Goal: Task Accomplishment & Management: Use online tool/utility

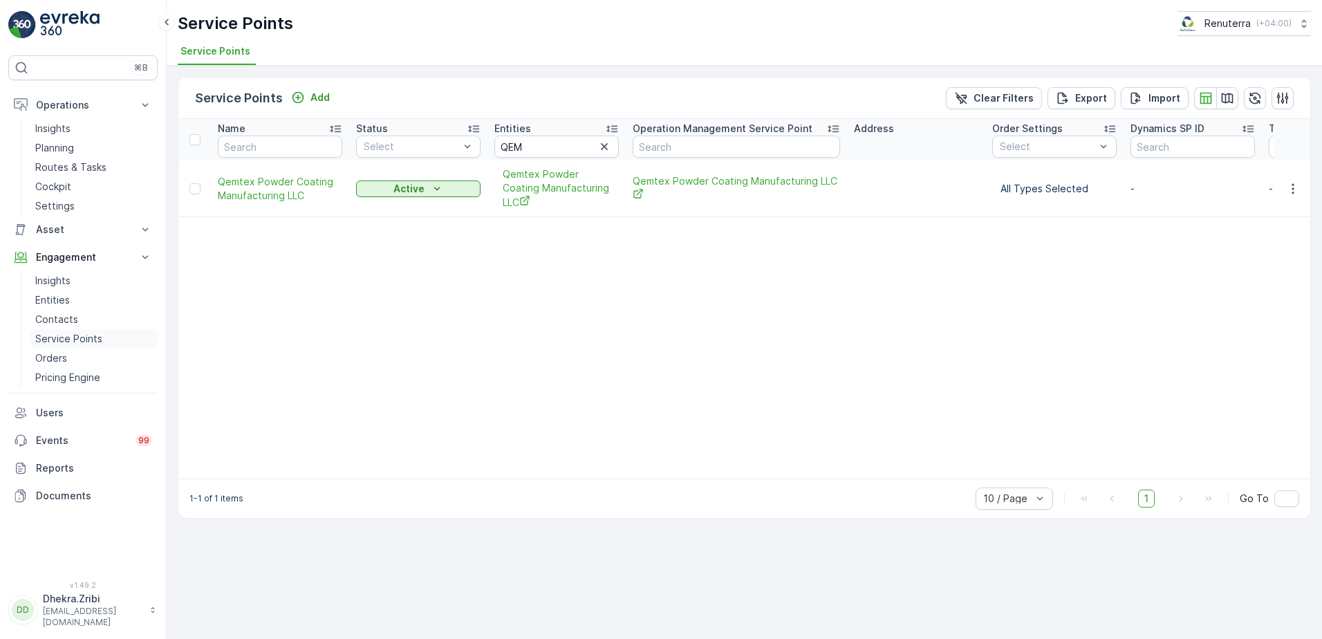
drag, startPoint x: 68, startPoint y: 343, endPoint x: 76, endPoint y: 342, distance: 7.6
click at [68, 343] on p "Service Points" at bounding box center [68, 339] width 67 height 14
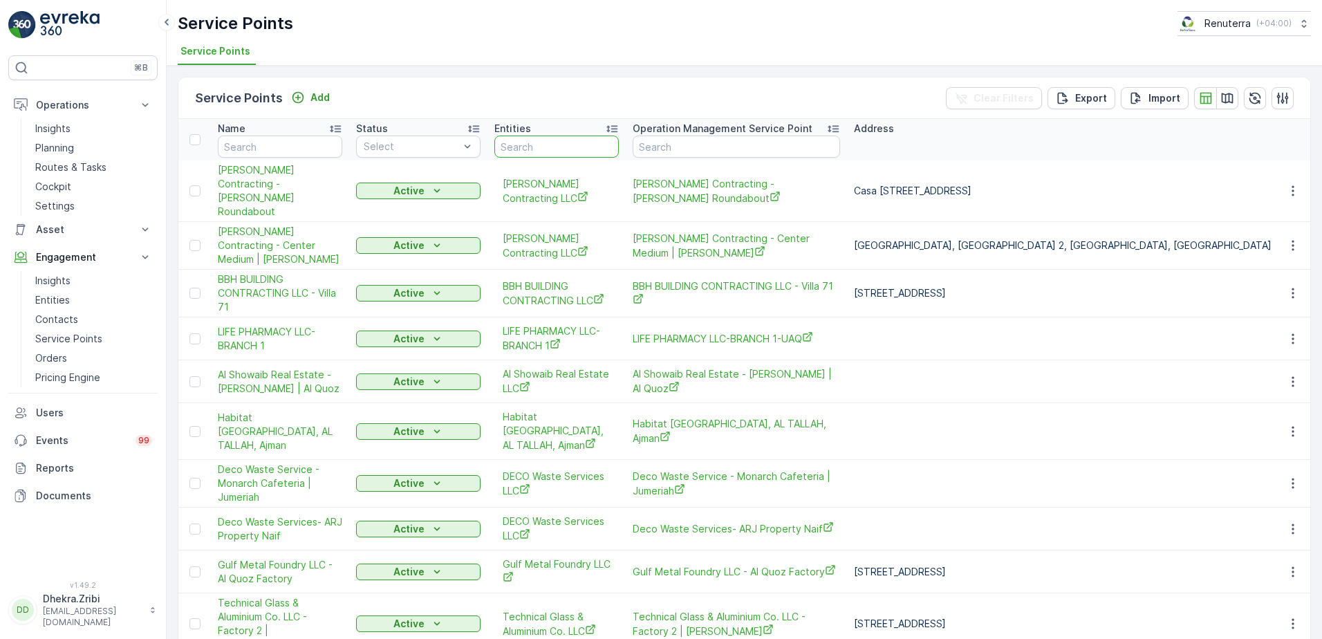
click at [568, 142] on input "text" at bounding box center [556, 147] width 124 height 22
type input "sheikh"
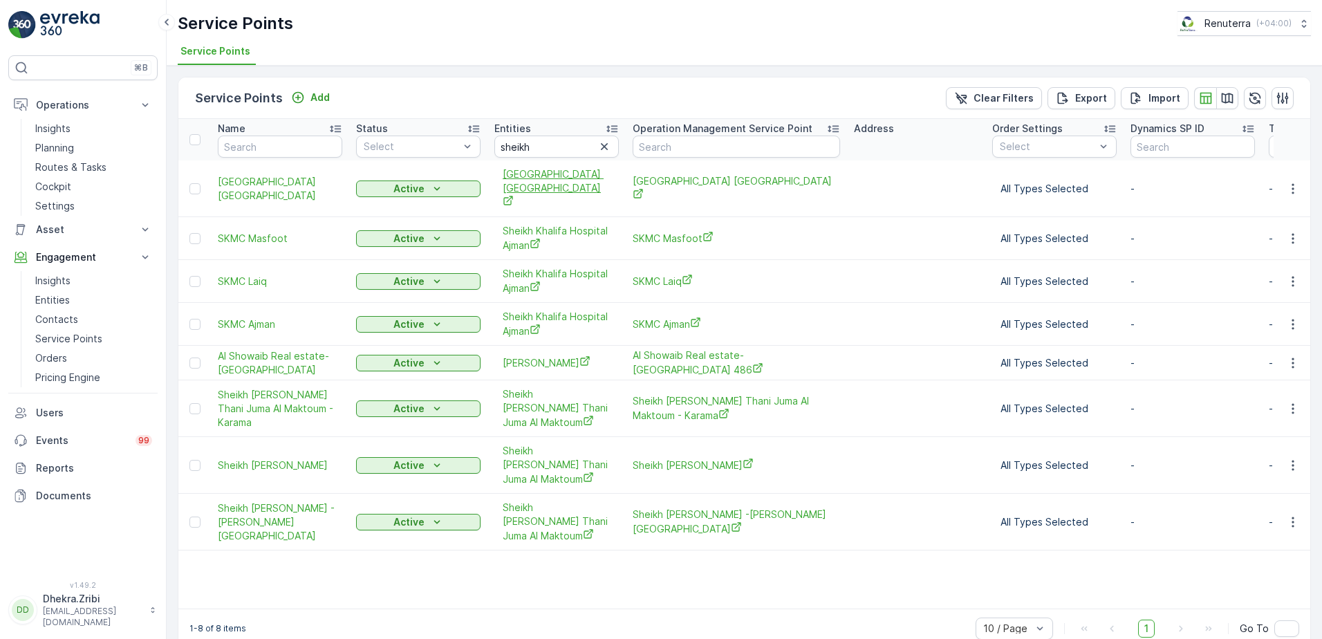
click at [562, 178] on span "[GEOGRAPHIC_DATA] [GEOGRAPHIC_DATA]" at bounding box center [557, 188] width 108 height 42
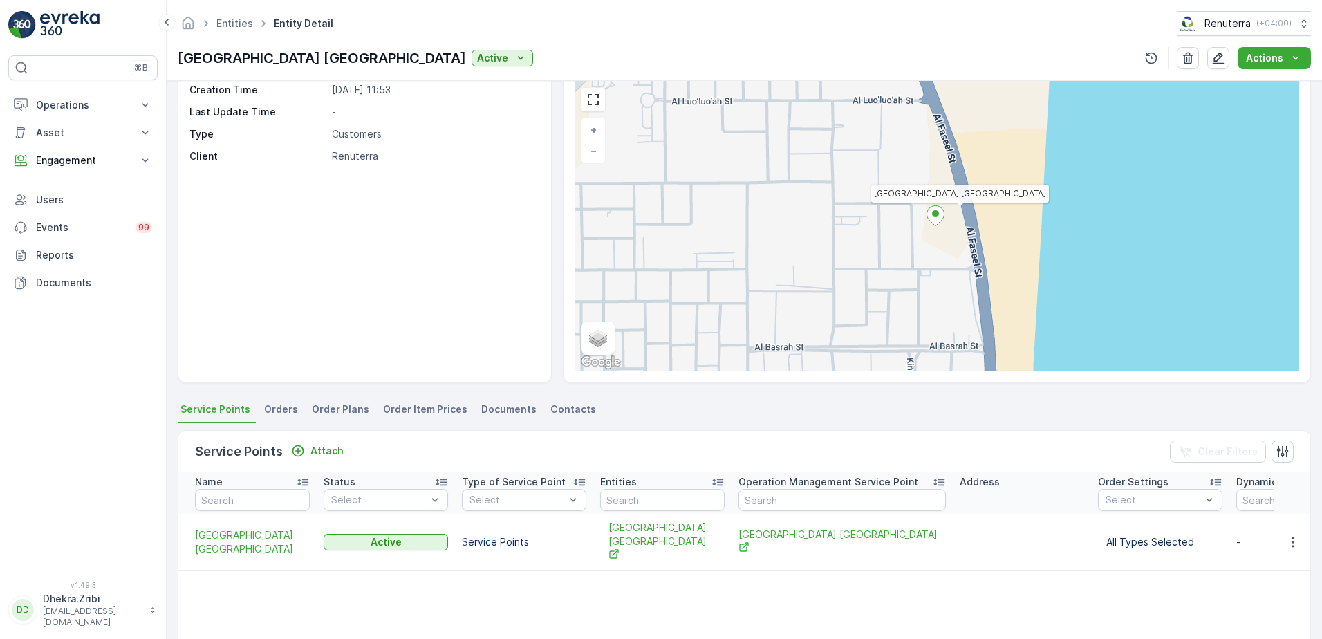
scroll to position [138, 0]
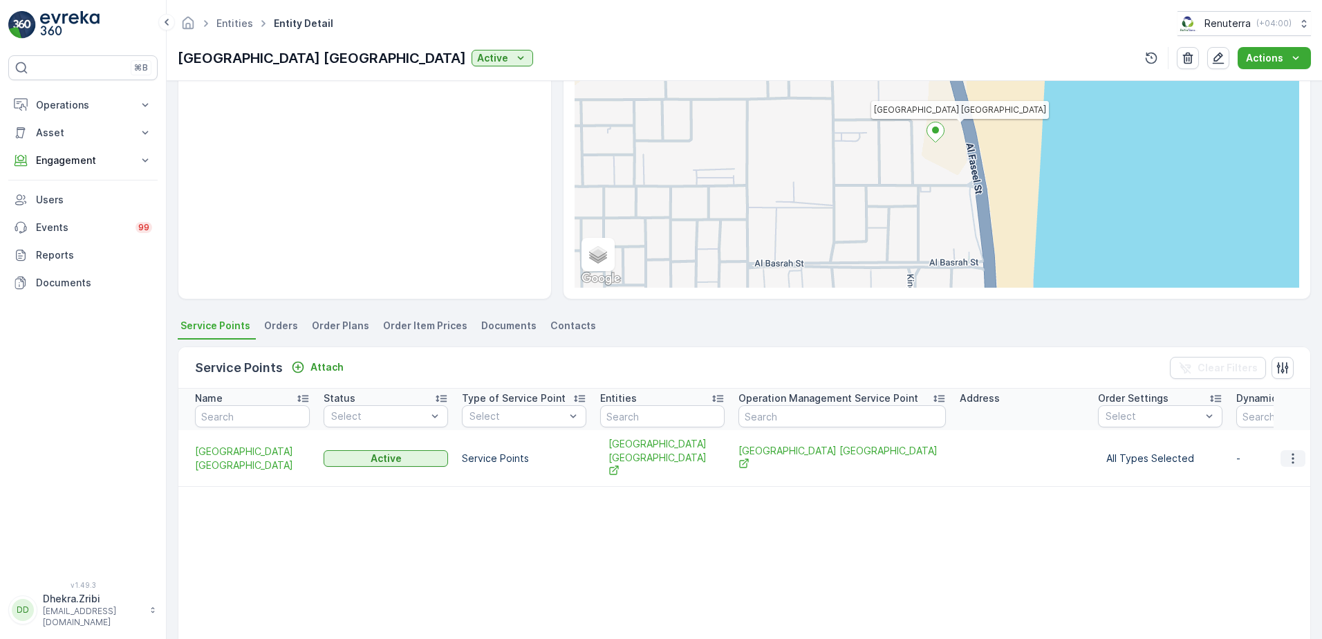
click at [1292, 453] on icon "button" at bounding box center [1293, 458] width 14 height 14
click at [1286, 451] on icon "button" at bounding box center [1293, 458] width 14 height 14
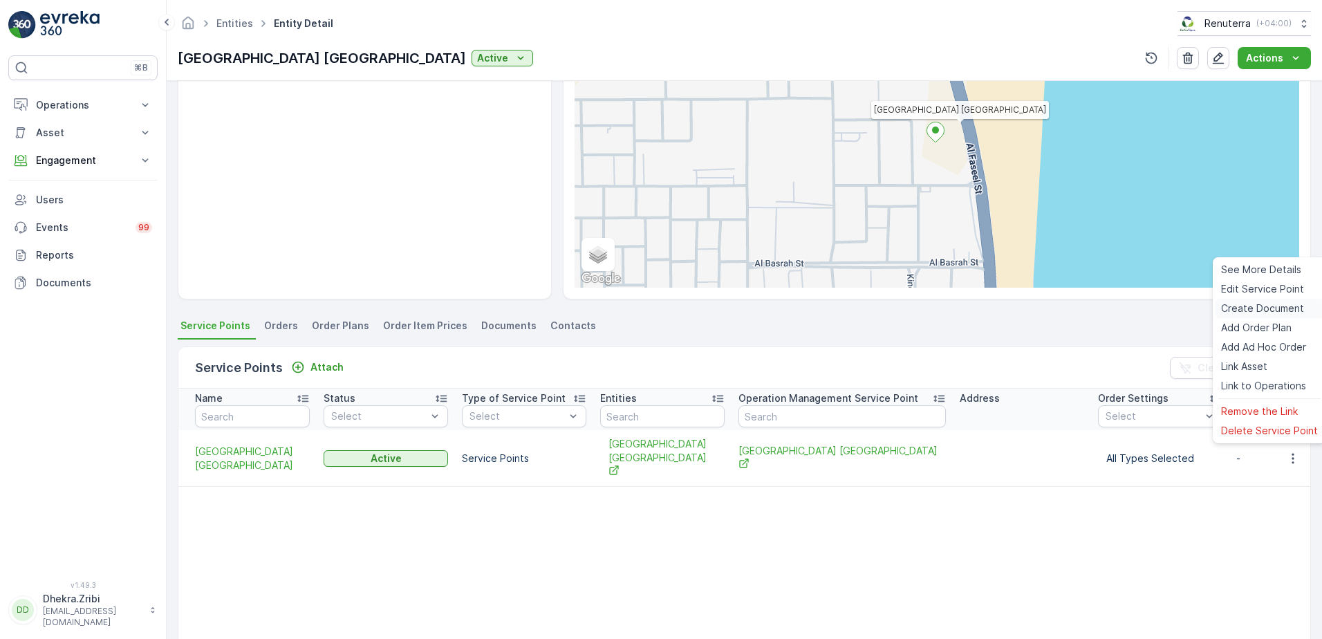
click at [1248, 308] on span "Create Document" at bounding box center [1262, 308] width 83 height 14
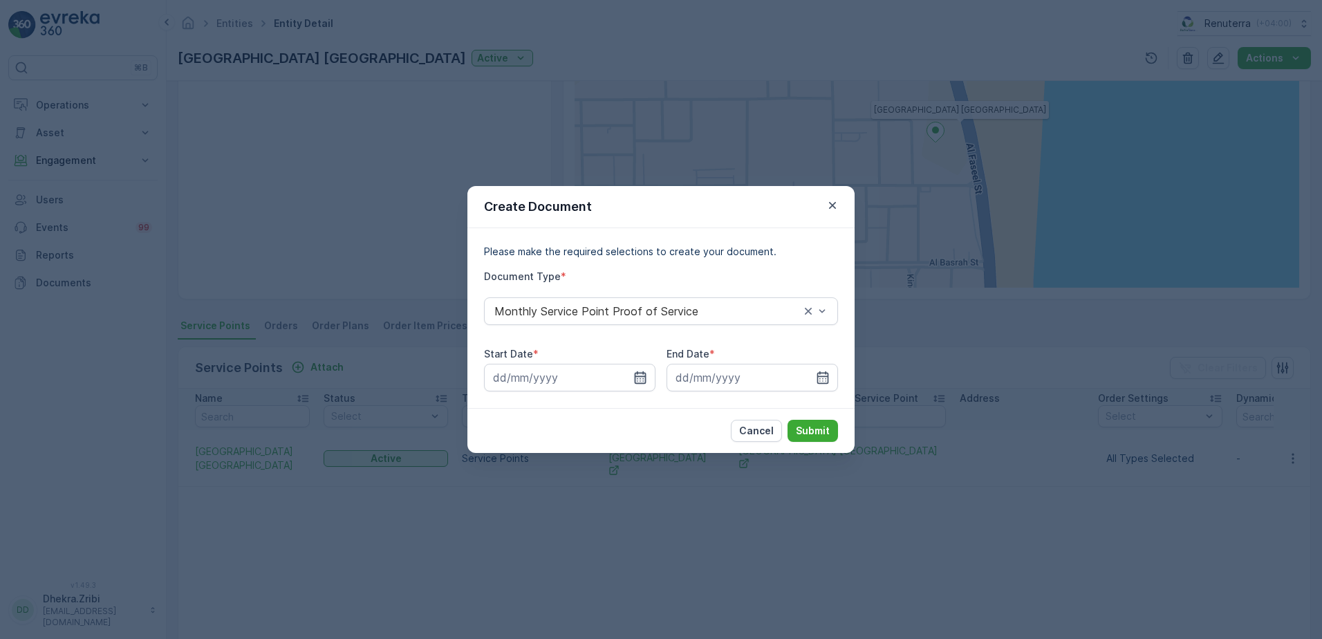
click at [645, 377] on icon "button" at bounding box center [641, 377] width 12 height 12
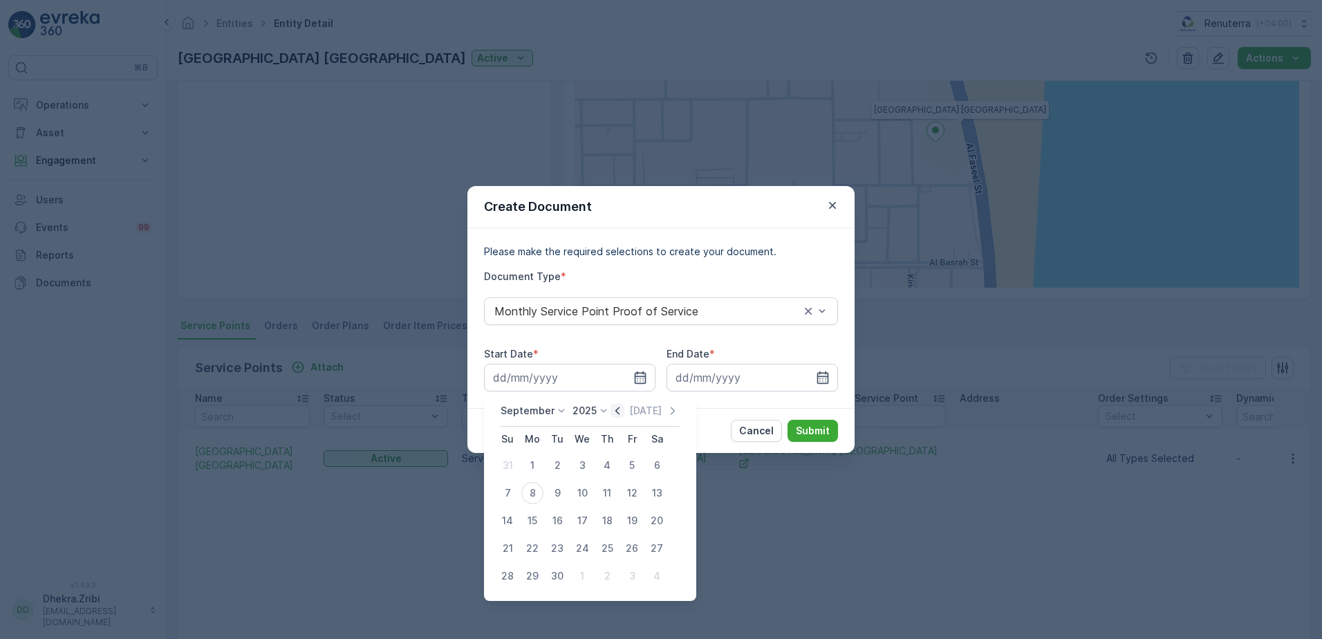
click at [615, 411] on icon "button" at bounding box center [617, 411] width 4 height 8
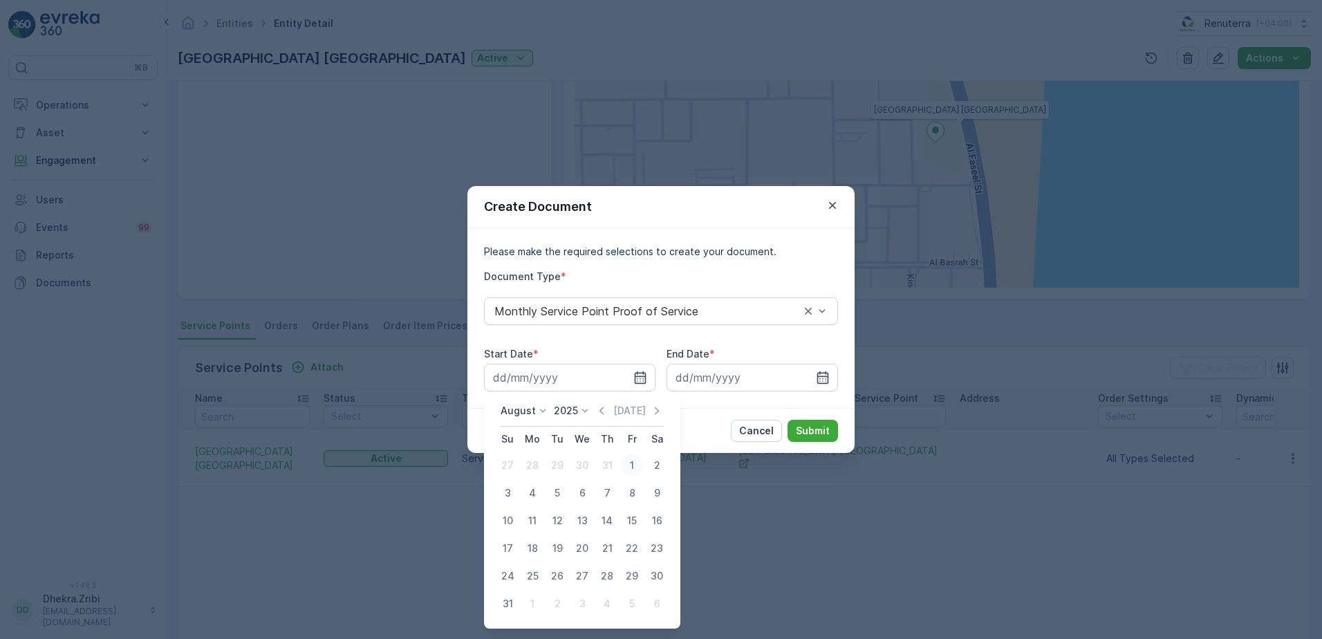
click at [632, 465] on div "1" at bounding box center [632, 465] width 22 height 22
type input "[DATE]"
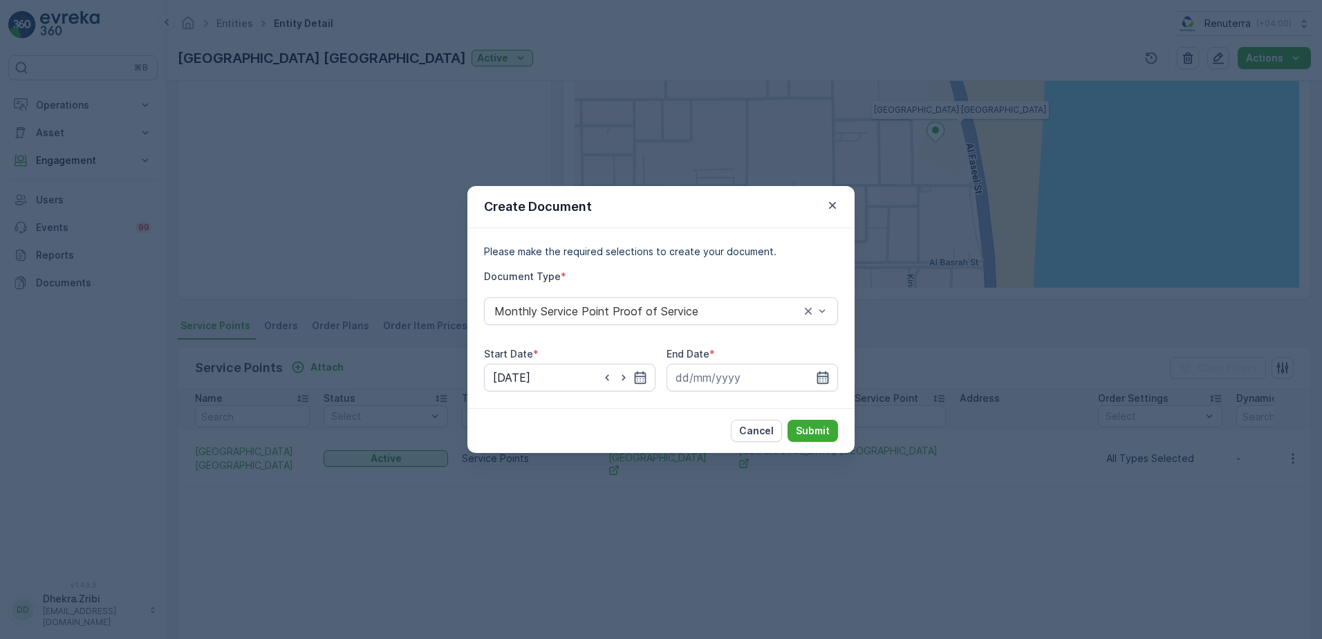
click at [822, 376] on icon "button" at bounding box center [823, 377] width 12 height 12
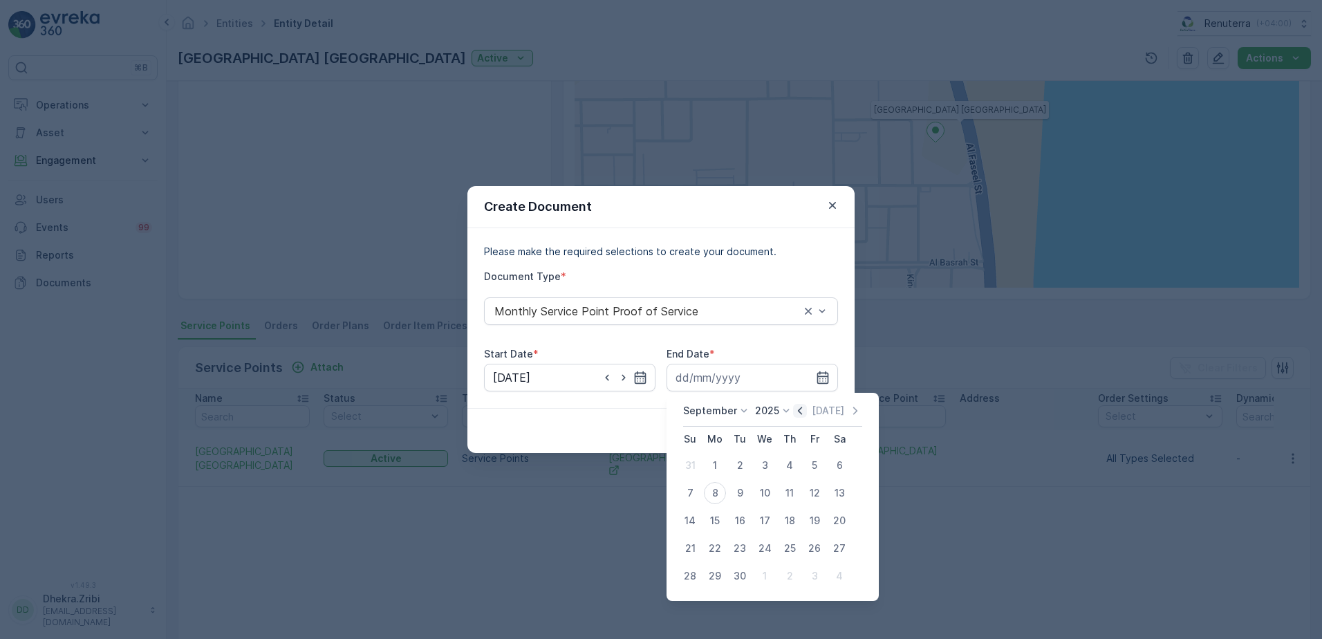
click at [798, 413] on icon "button" at bounding box center [800, 411] width 4 height 8
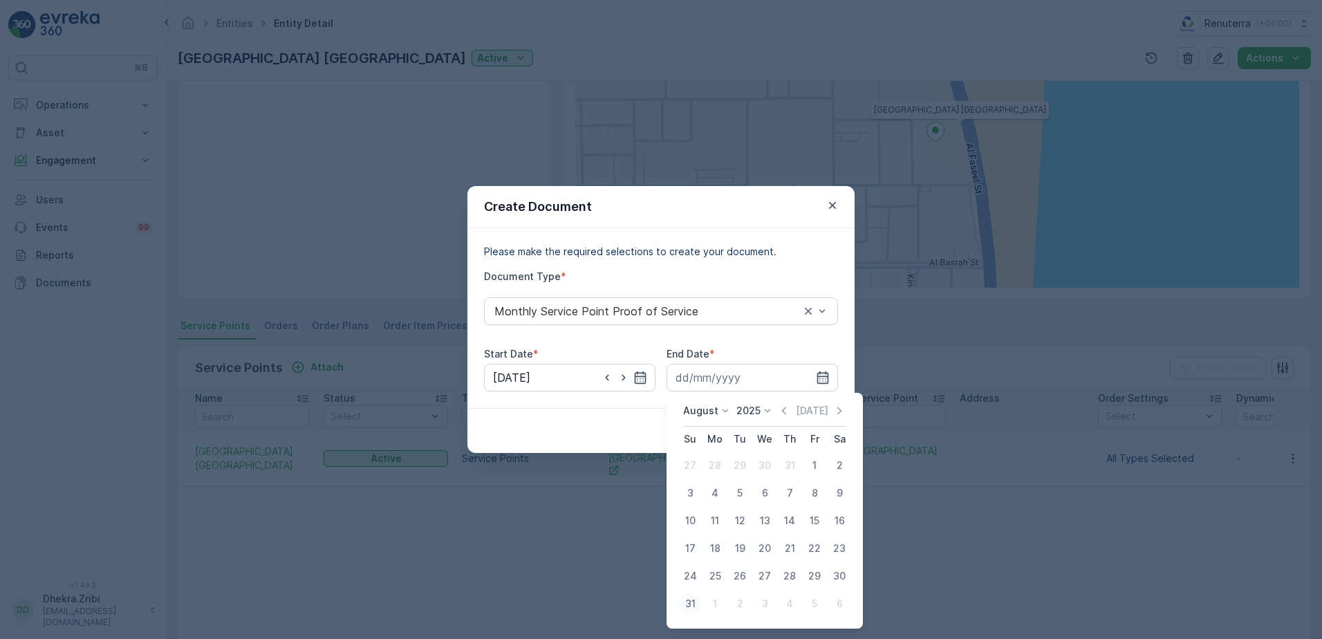
click at [688, 604] on div "31" at bounding box center [690, 603] width 22 height 22
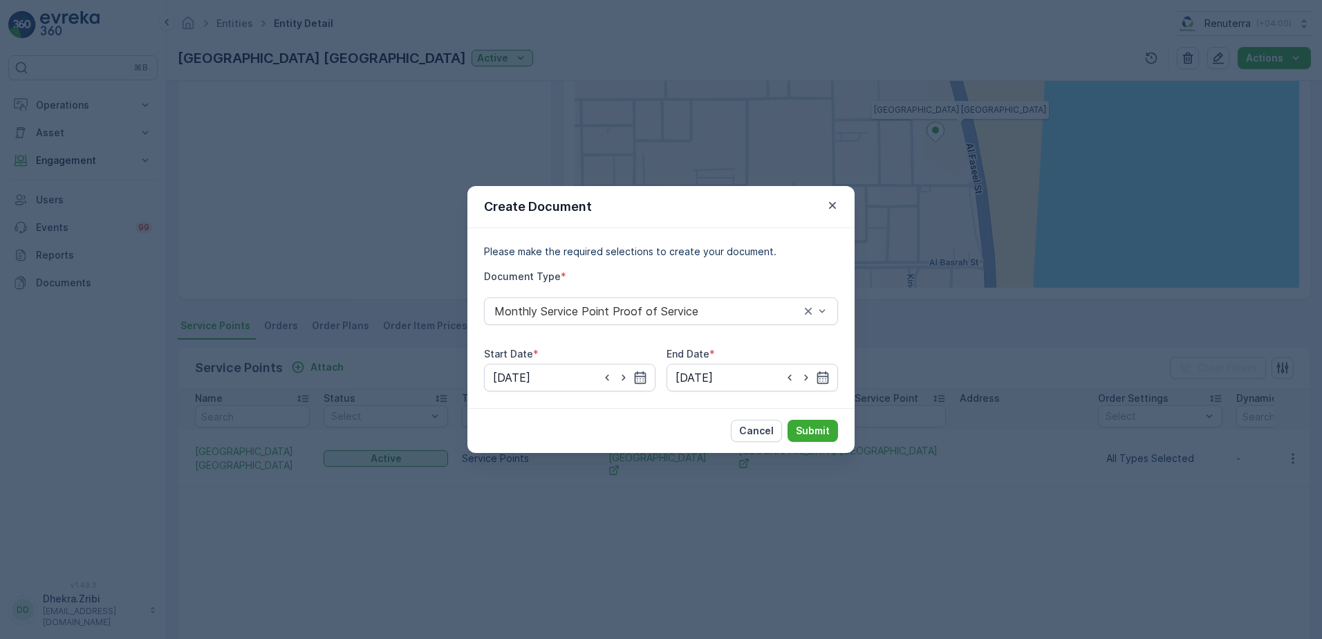
type input "31.08.2025"
click at [812, 431] on p "Submit" at bounding box center [813, 431] width 34 height 14
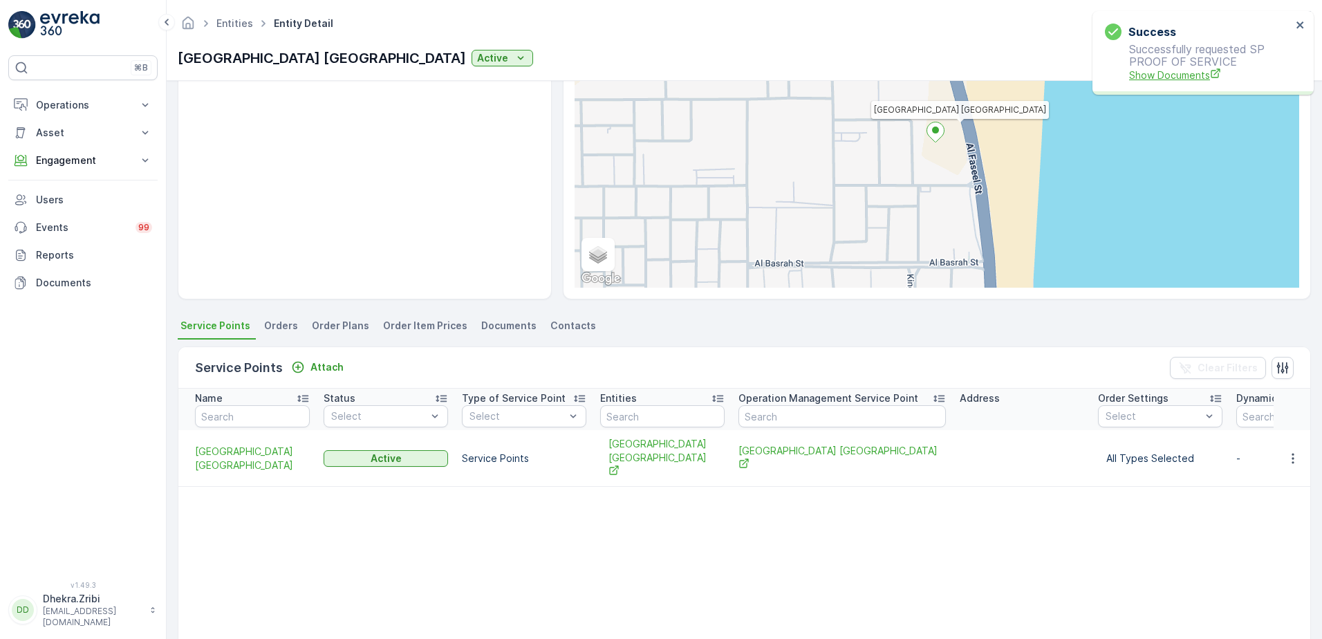
click at [1185, 77] on span "Show Documents" at bounding box center [1210, 75] width 162 height 15
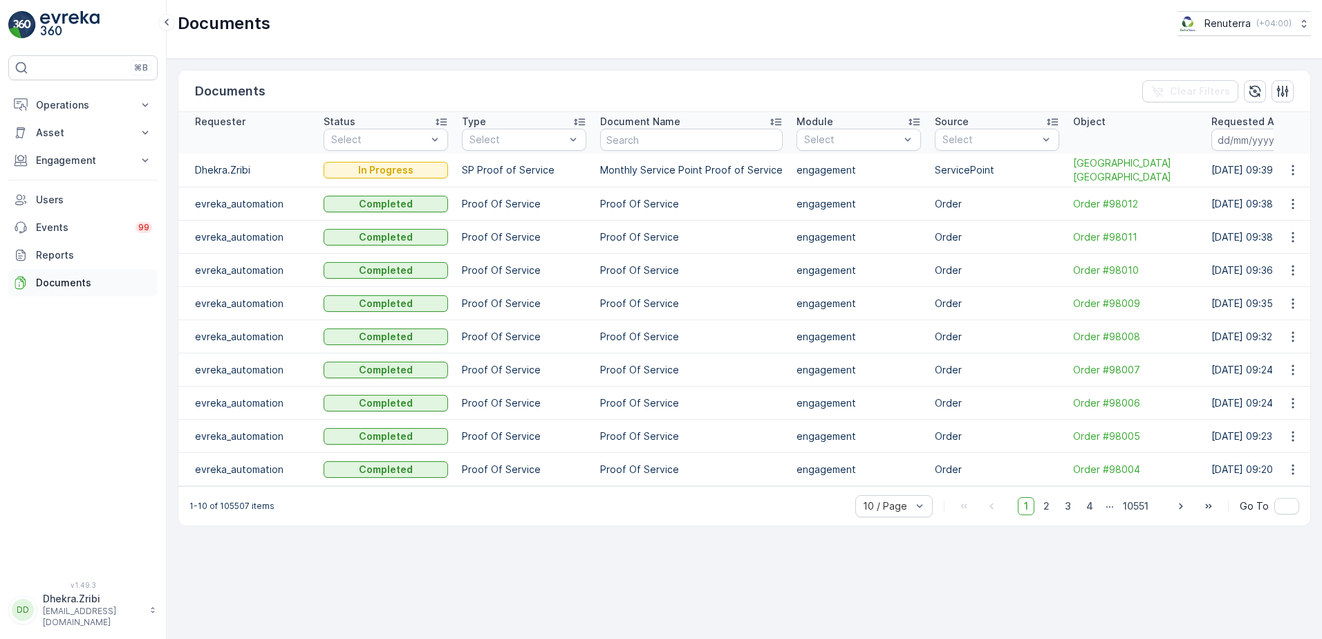
click at [56, 276] on p "Documents" at bounding box center [94, 283] width 116 height 14
click at [1293, 172] on icon "button" at bounding box center [1293, 170] width 14 height 14
click at [1014, 68] on div "Documents Clear Filters Requester Status Select Type Select Document Name Modul…" at bounding box center [744, 349] width 1155 height 580
click at [87, 116] on button "Operations" at bounding box center [82, 105] width 149 height 28
click at [59, 126] on p "Insights" at bounding box center [52, 129] width 35 height 14
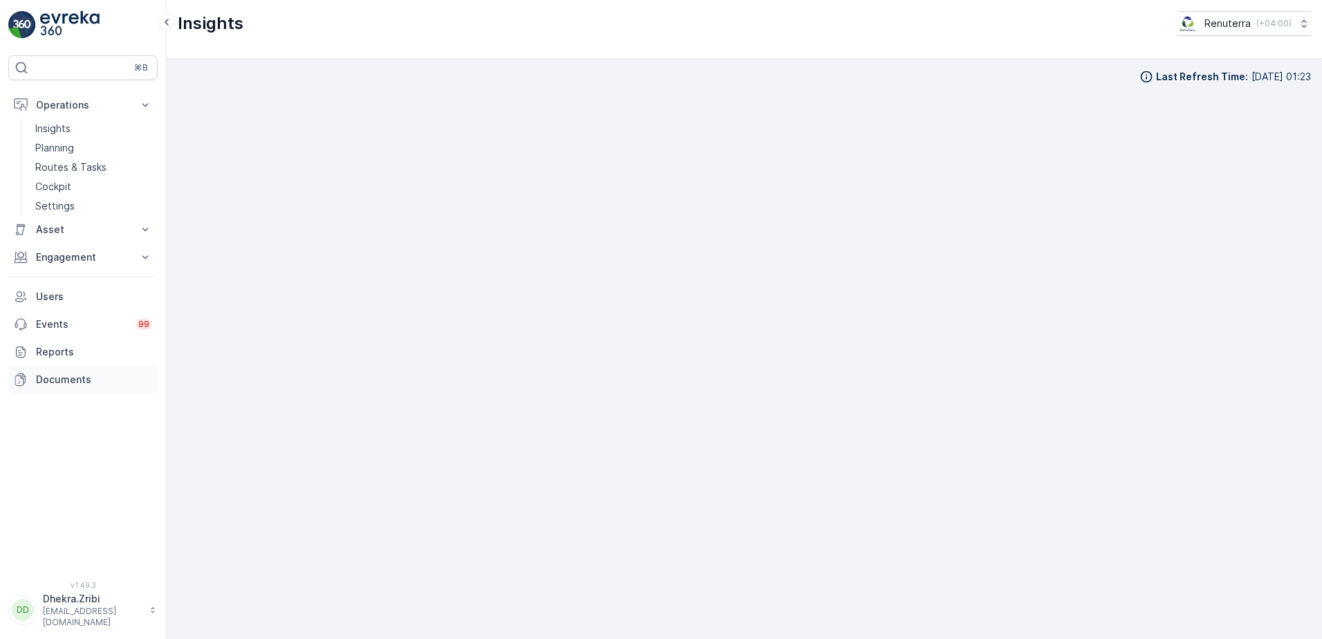
click at [66, 386] on p "Documents" at bounding box center [94, 380] width 116 height 14
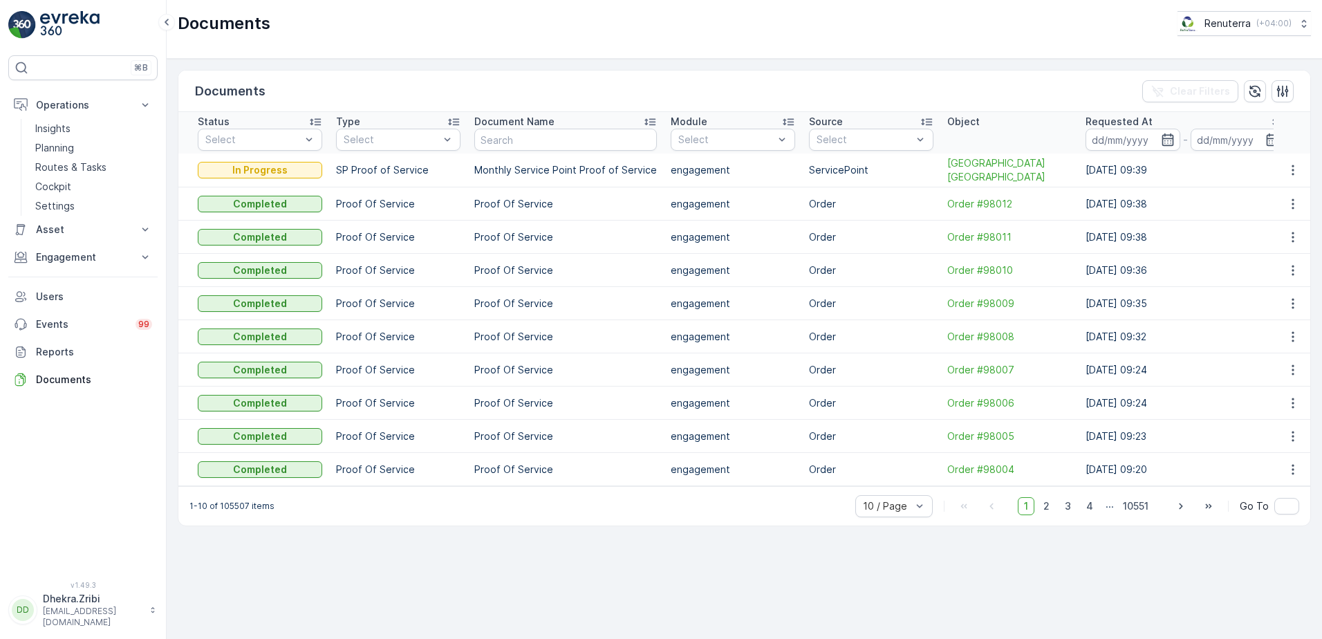
scroll to position [0, 138]
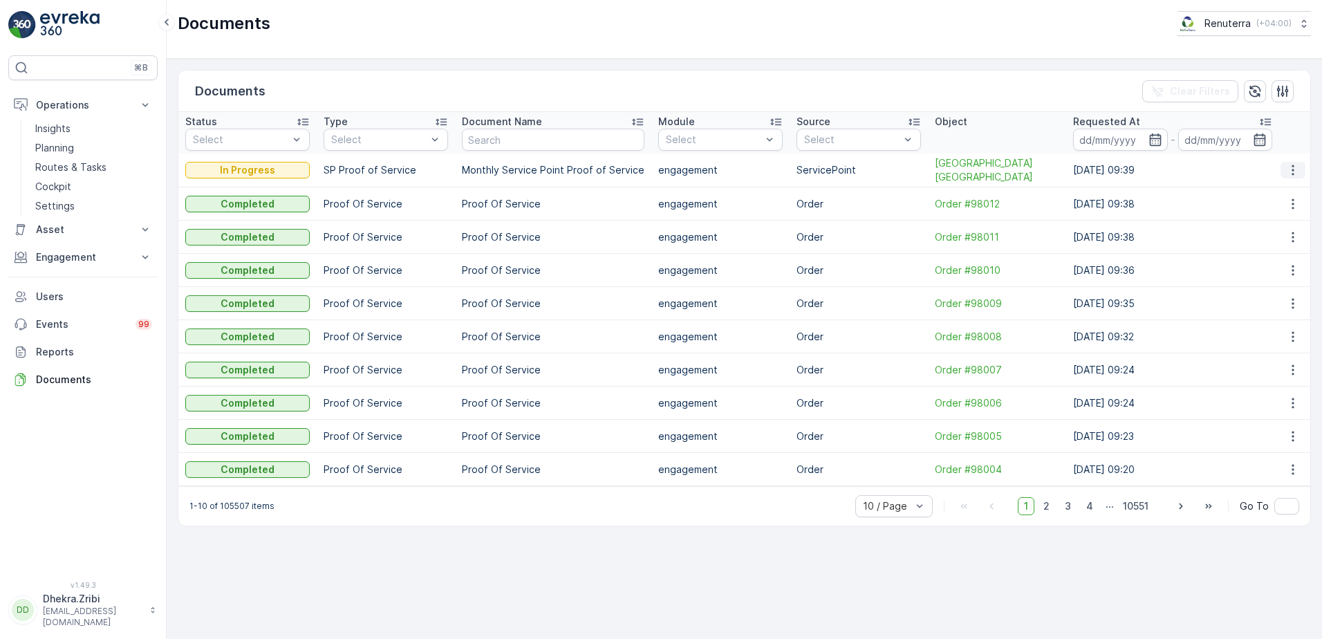
click at [1291, 170] on icon "button" at bounding box center [1293, 170] width 14 height 14
click at [872, 72] on div "Documents Clear Filters" at bounding box center [744, 91] width 1132 height 41
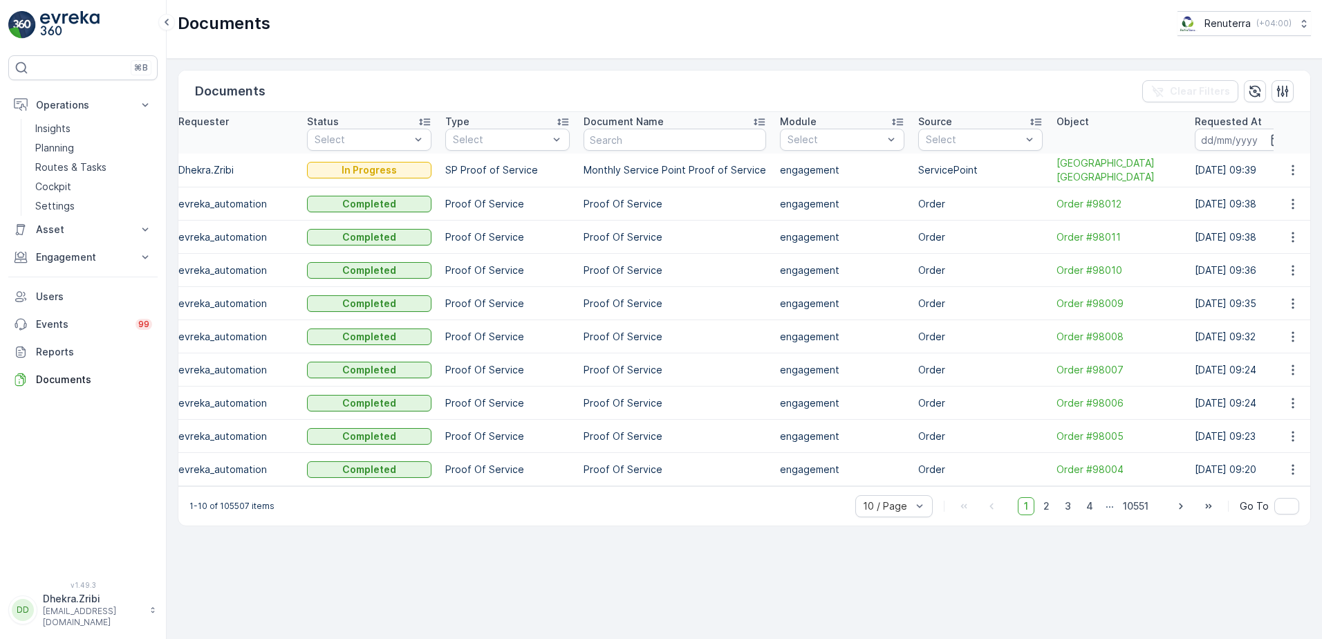
scroll to position [0, 0]
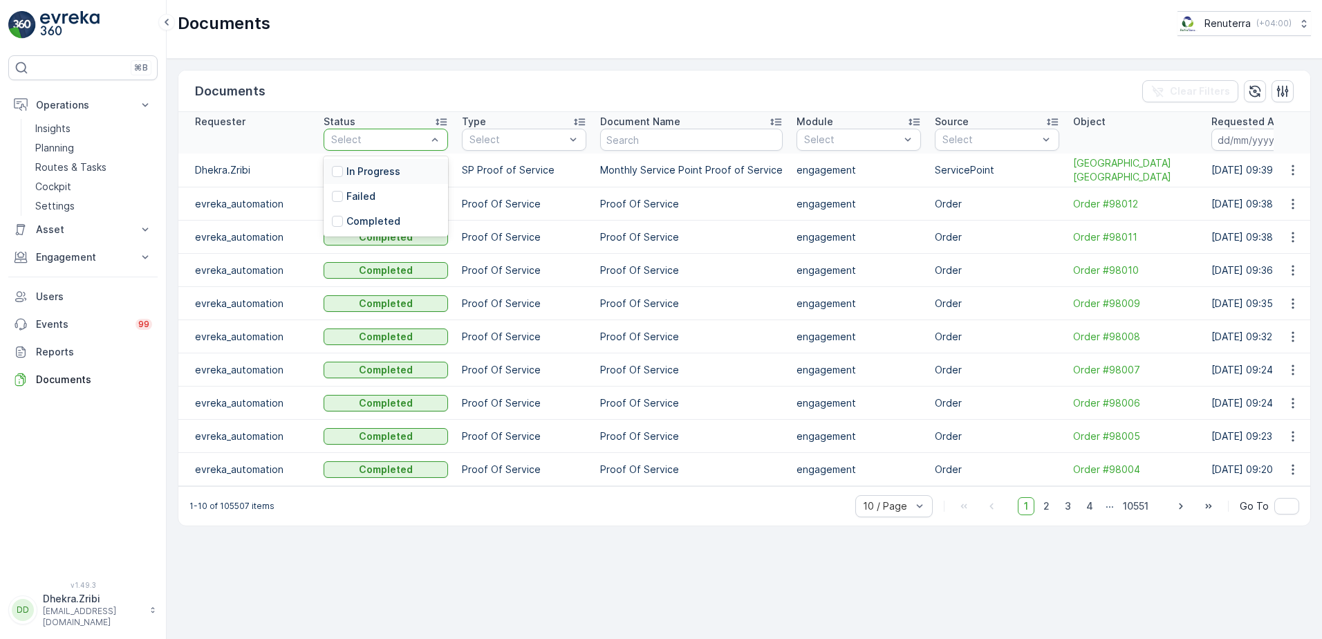
click at [506, 75] on div "Documents Clear Filters" at bounding box center [744, 91] width 1132 height 41
click at [68, 230] on p "Asset" at bounding box center [83, 230] width 94 height 14
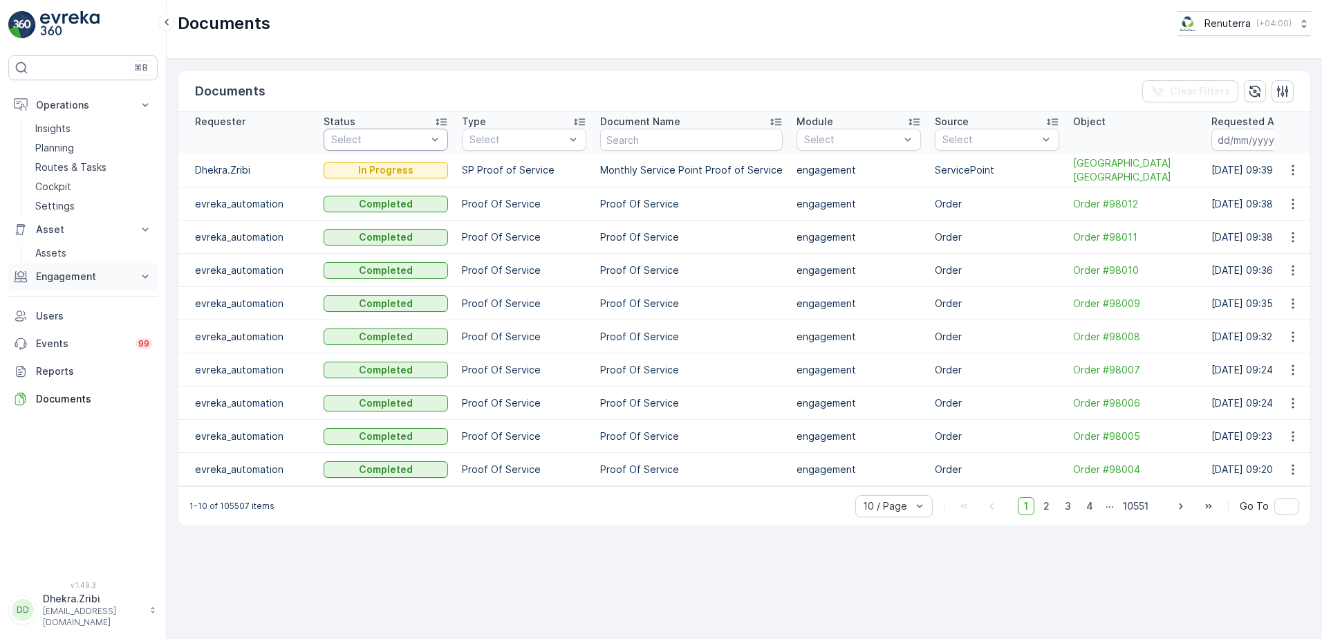
click at [72, 273] on p "Engagement" at bounding box center [83, 277] width 94 height 14
click at [62, 355] on p "Service Points" at bounding box center [68, 358] width 67 height 14
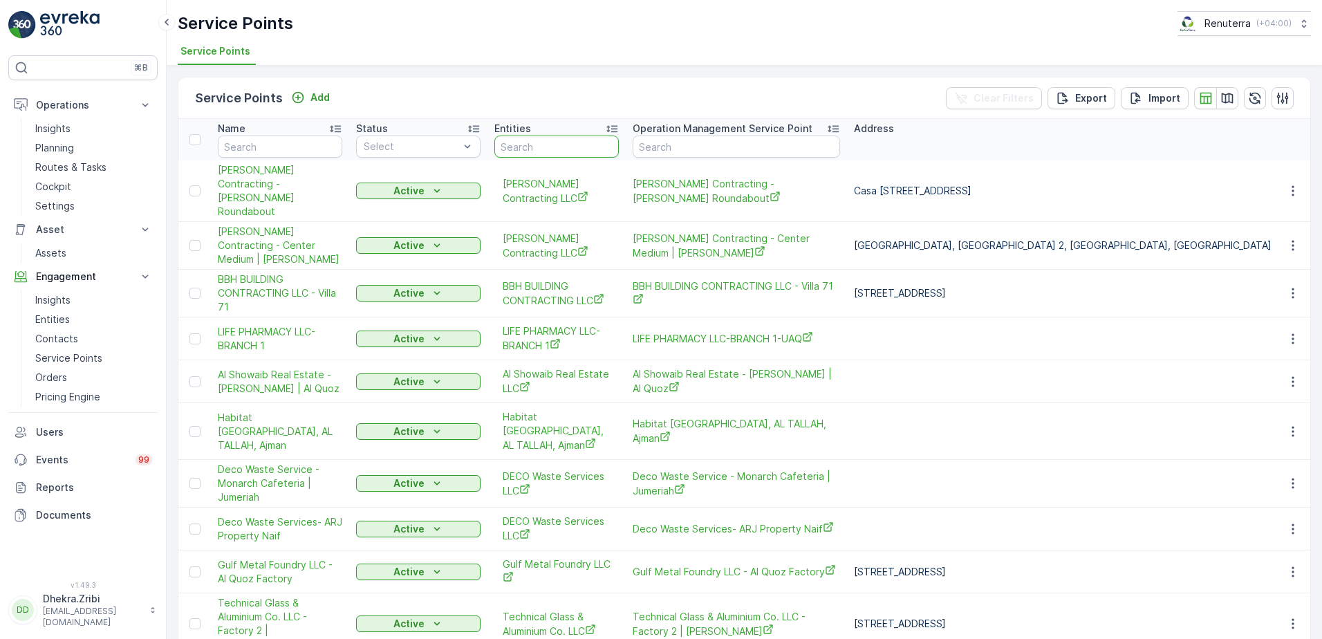
click at [525, 144] on input "text" at bounding box center [556, 147] width 124 height 22
type input "sh"
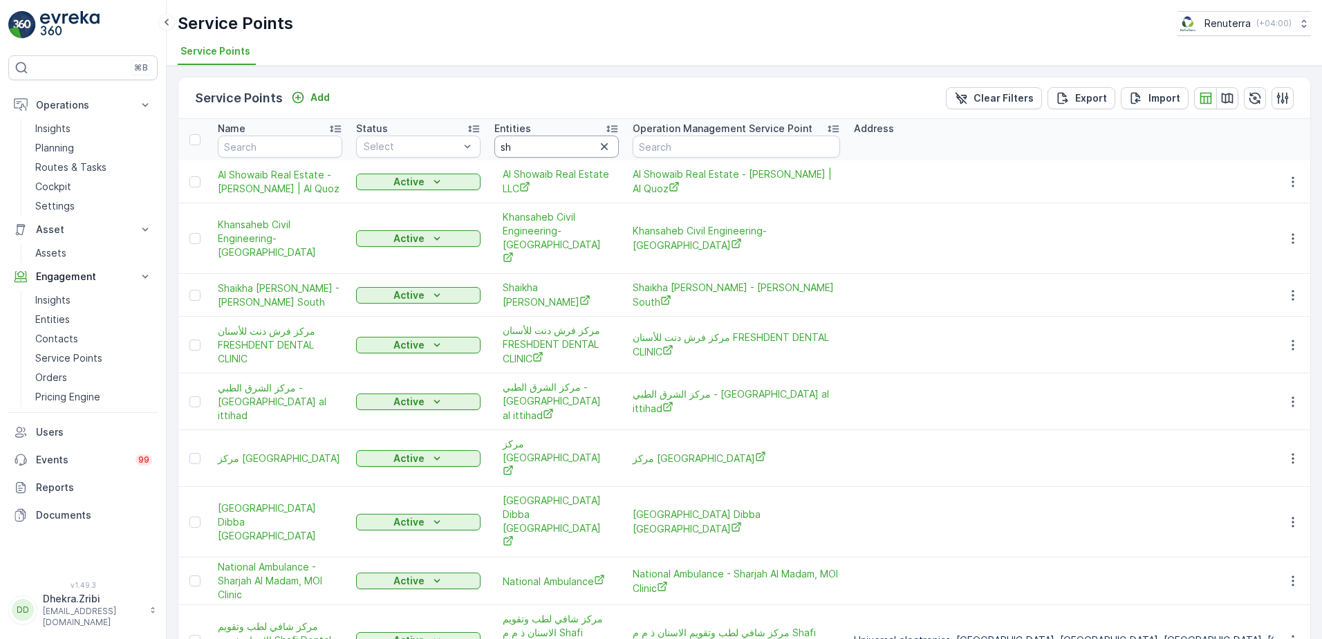
click at [535, 153] on input "sh" at bounding box center [556, 147] width 124 height 22
type input "sheik"
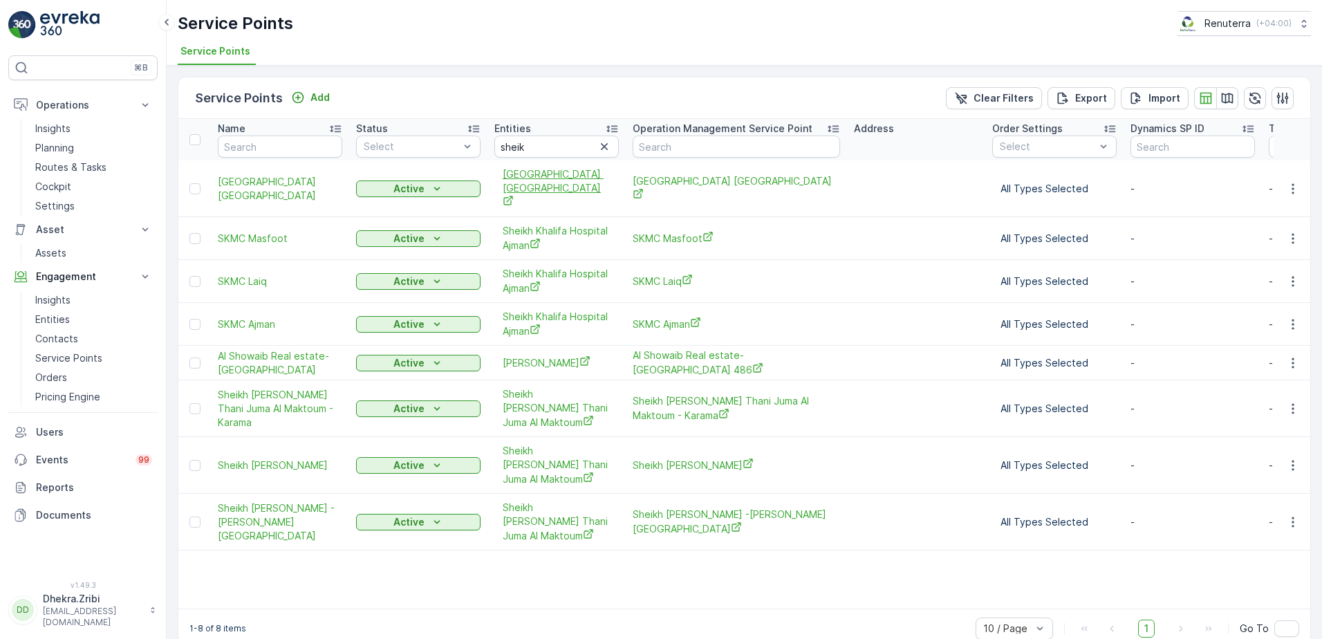
click at [523, 183] on span "[GEOGRAPHIC_DATA] [GEOGRAPHIC_DATA]" at bounding box center [557, 188] width 108 height 42
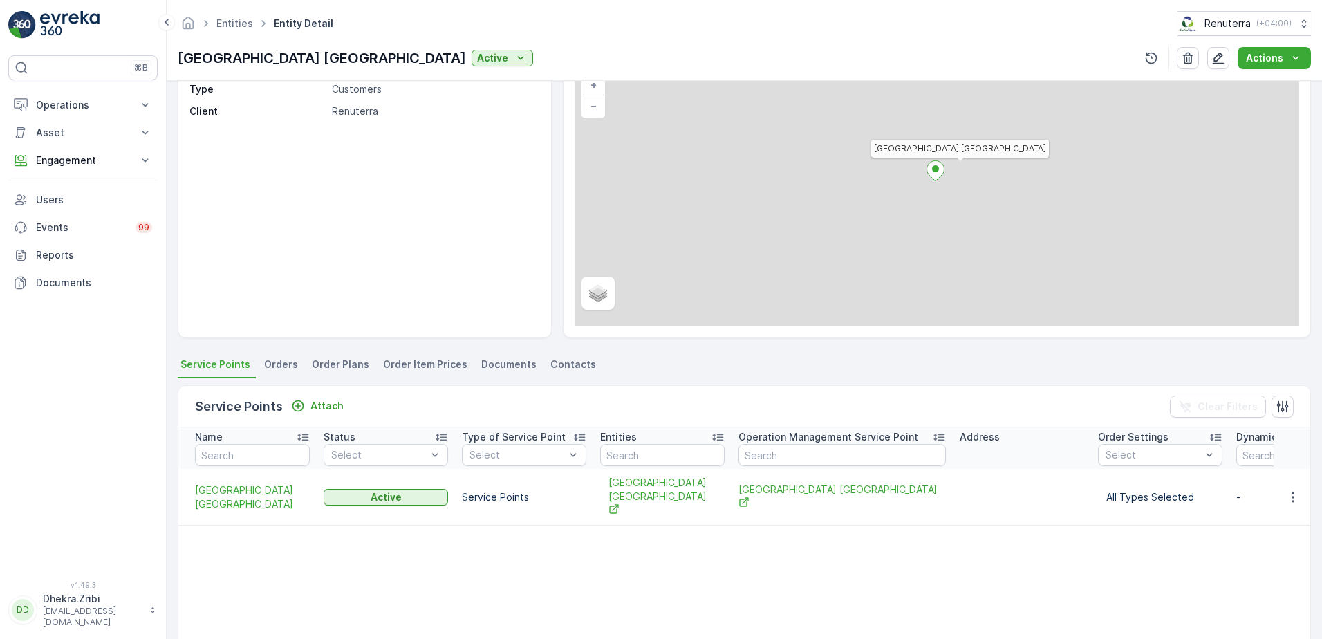
scroll to position [299, 0]
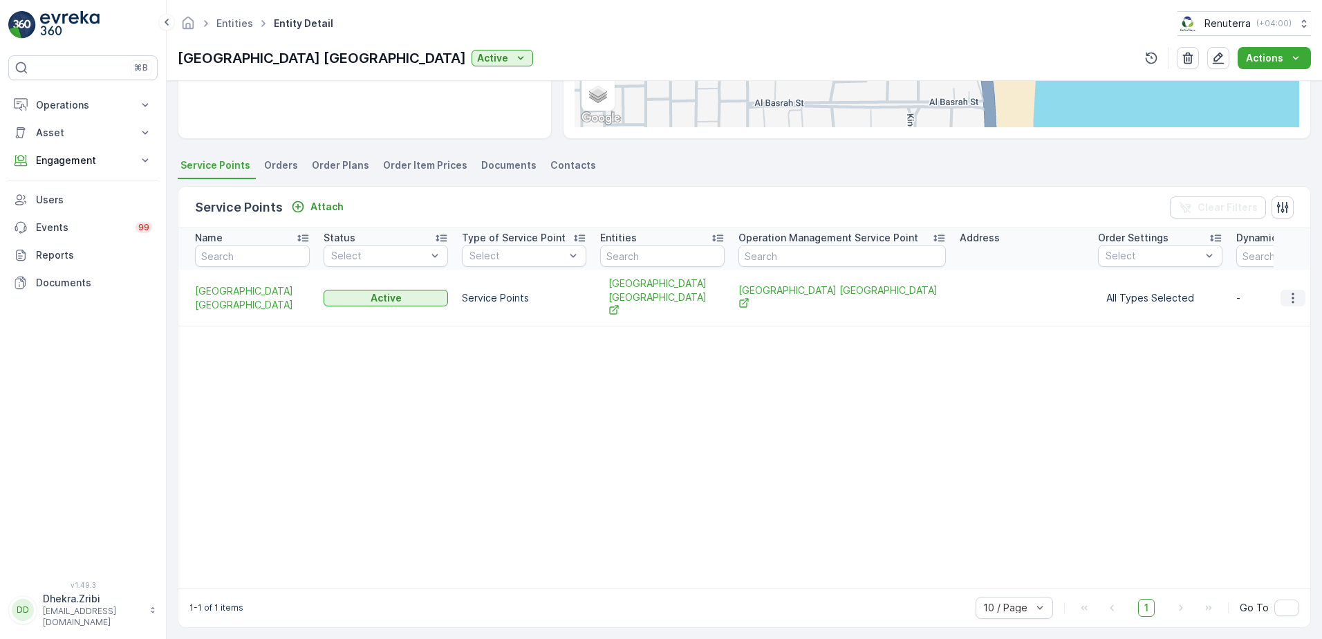
click at [1287, 291] on icon "button" at bounding box center [1293, 298] width 14 height 14
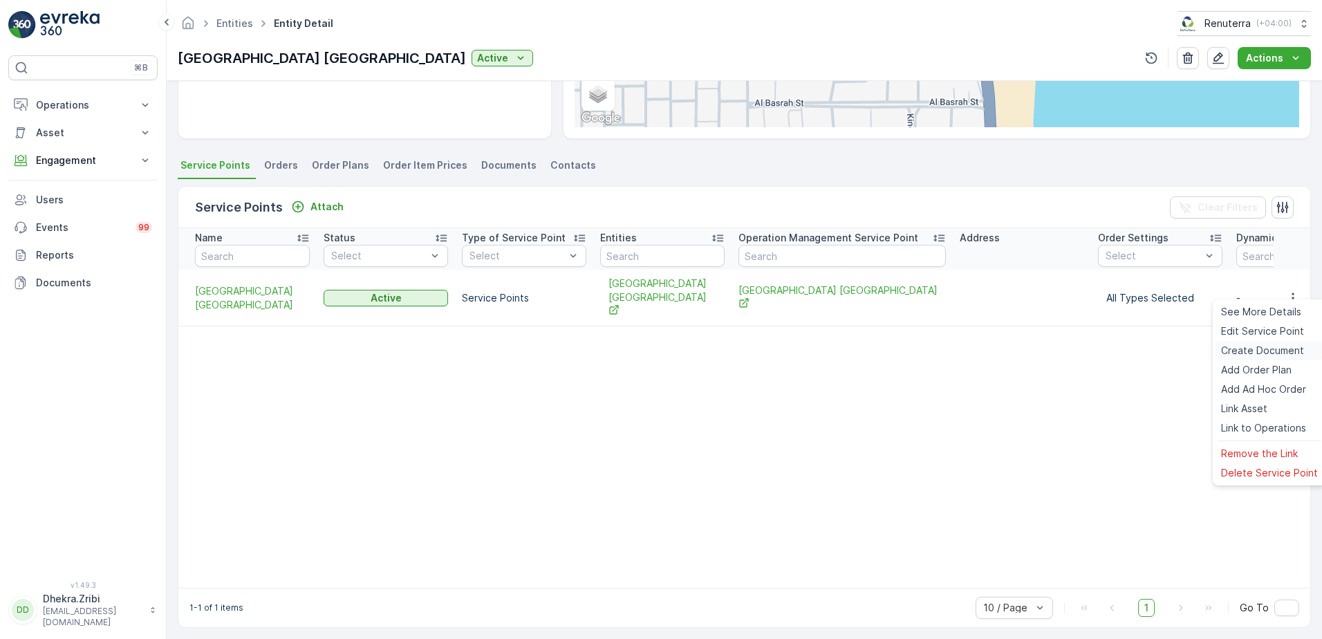
click at [1264, 344] on span "Create Document" at bounding box center [1262, 351] width 83 height 14
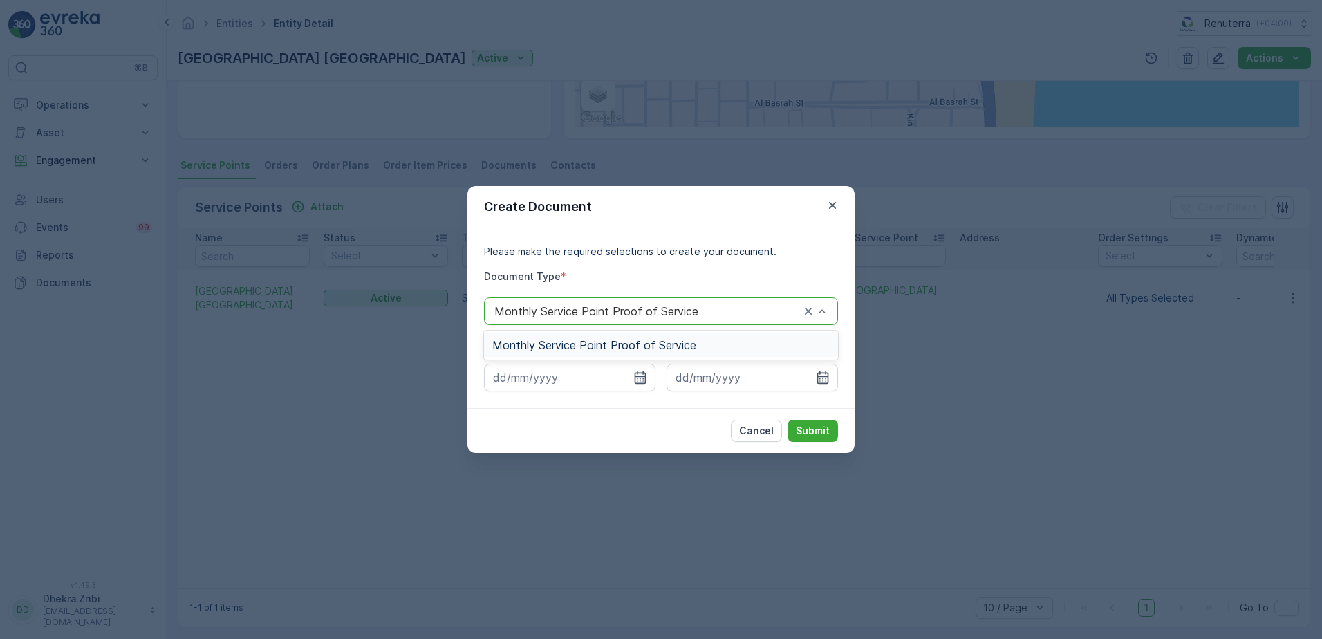
click at [684, 337] on div "Monthly Service Point Proof of Service" at bounding box center [661, 345] width 354 height 24
click at [640, 377] on icon "button" at bounding box center [641, 377] width 12 height 12
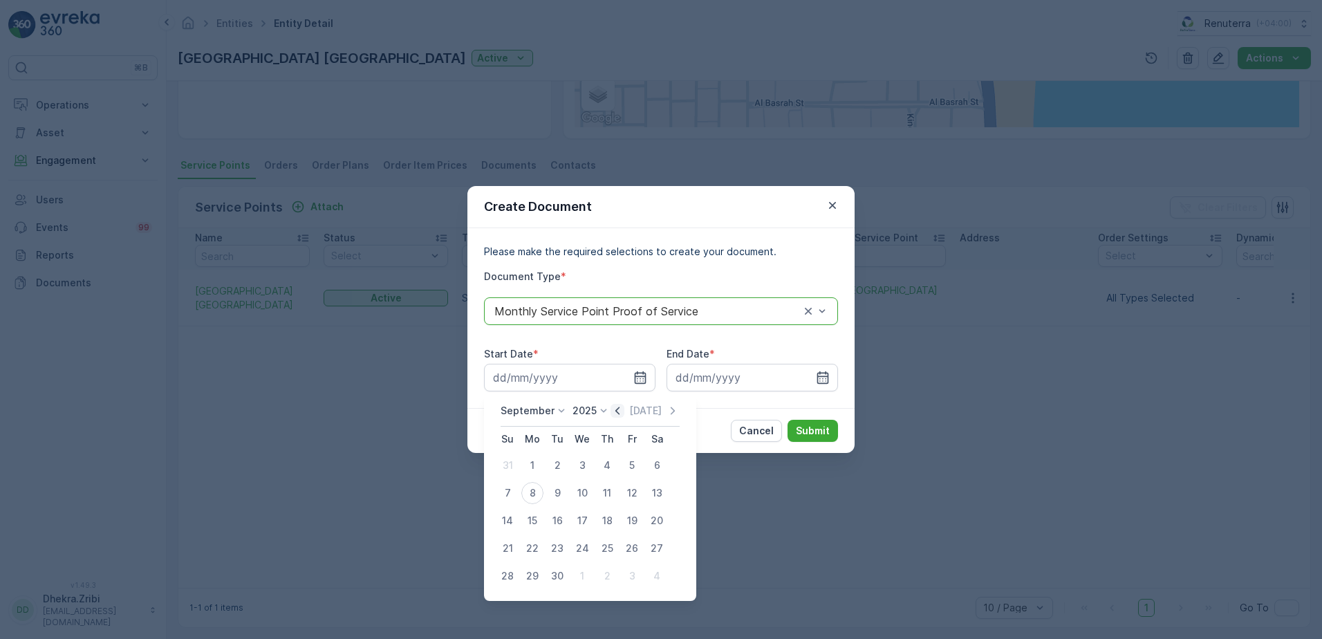
click at [617, 411] on icon "button" at bounding box center [617, 411] width 14 height 14
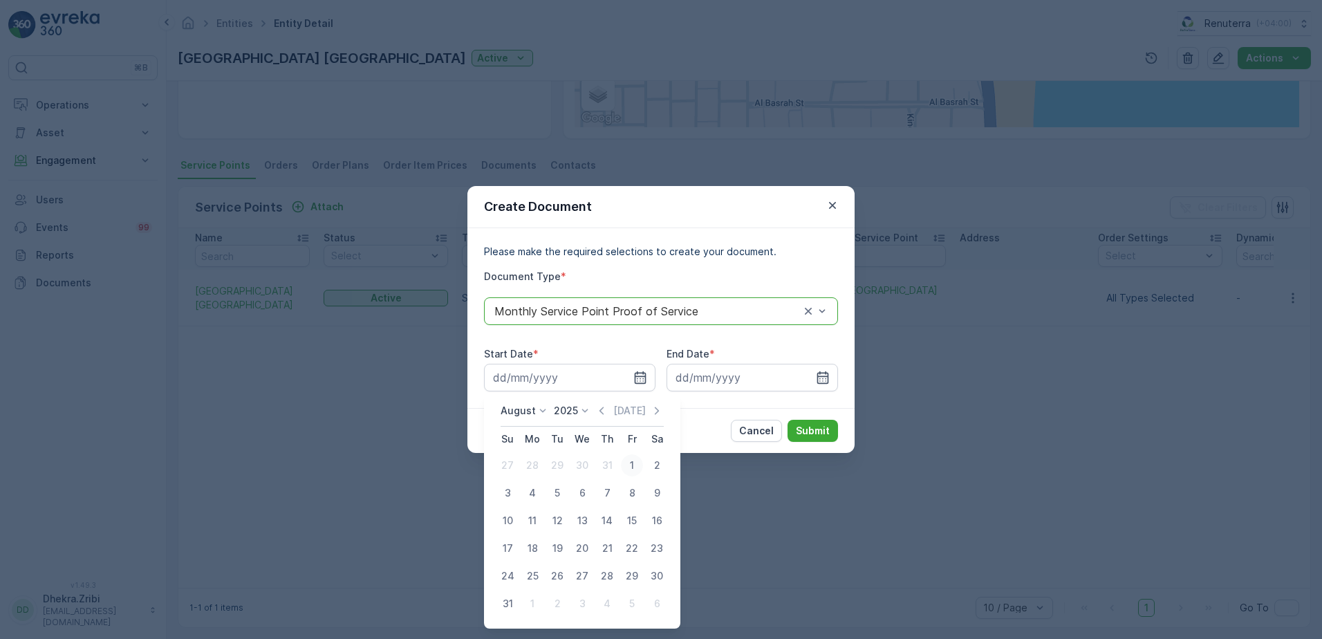
click at [630, 467] on div "1" at bounding box center [632, 465] width 22 height 22
type input "01.08.2025"
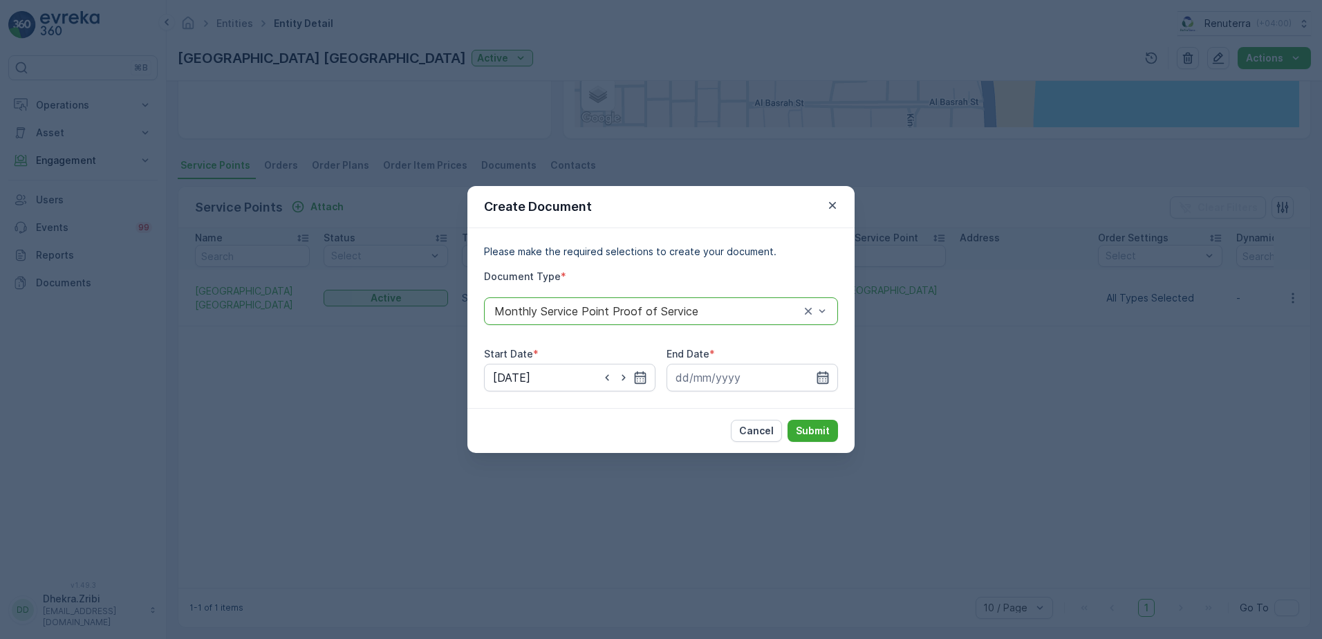
click at [821, 375] on icon "button" at bounding box center [823, 378] width 14 height 14
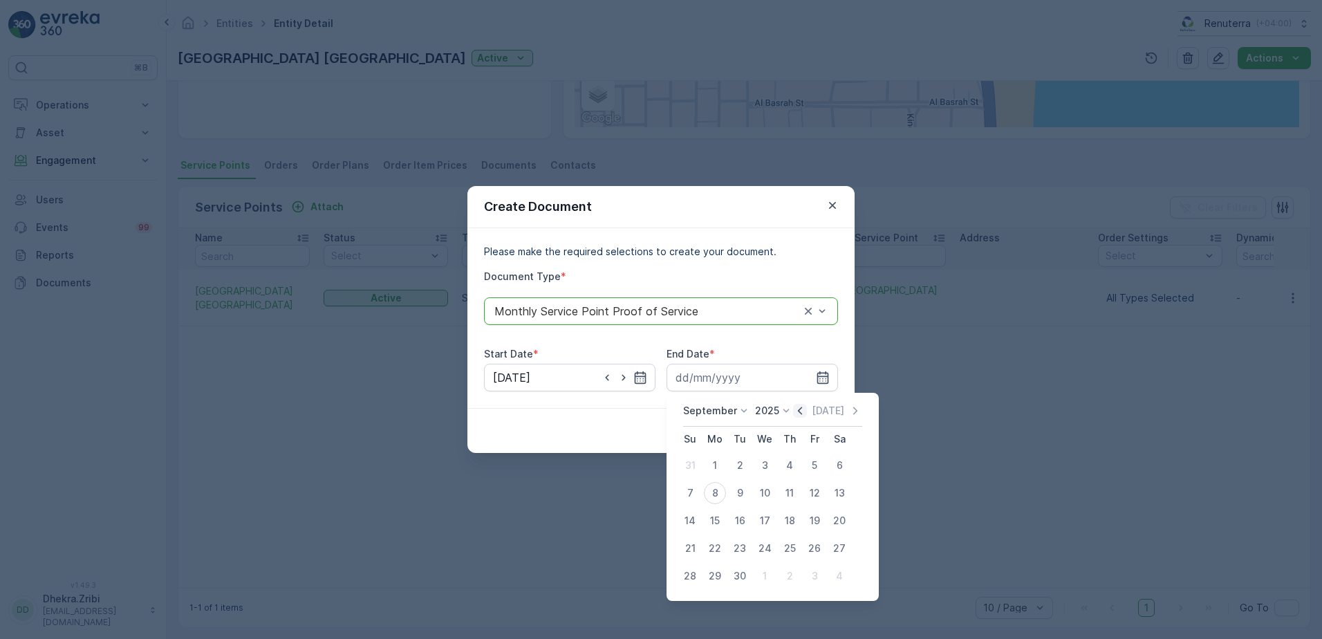
click at [794, 406] on icon "button" at bounding box center [800, 411] width 14 height 14
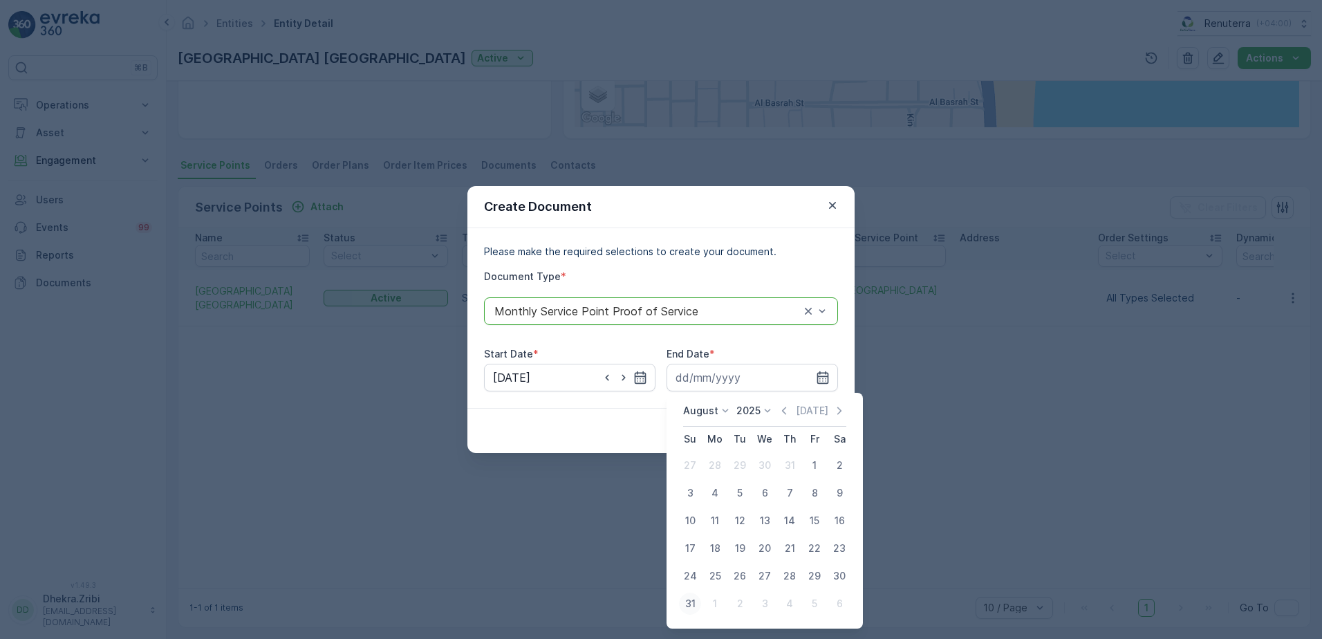
click at [690, 610] on div "31" at bounding box center [690, 603] width 22 height 22
type input "31.08.2025"
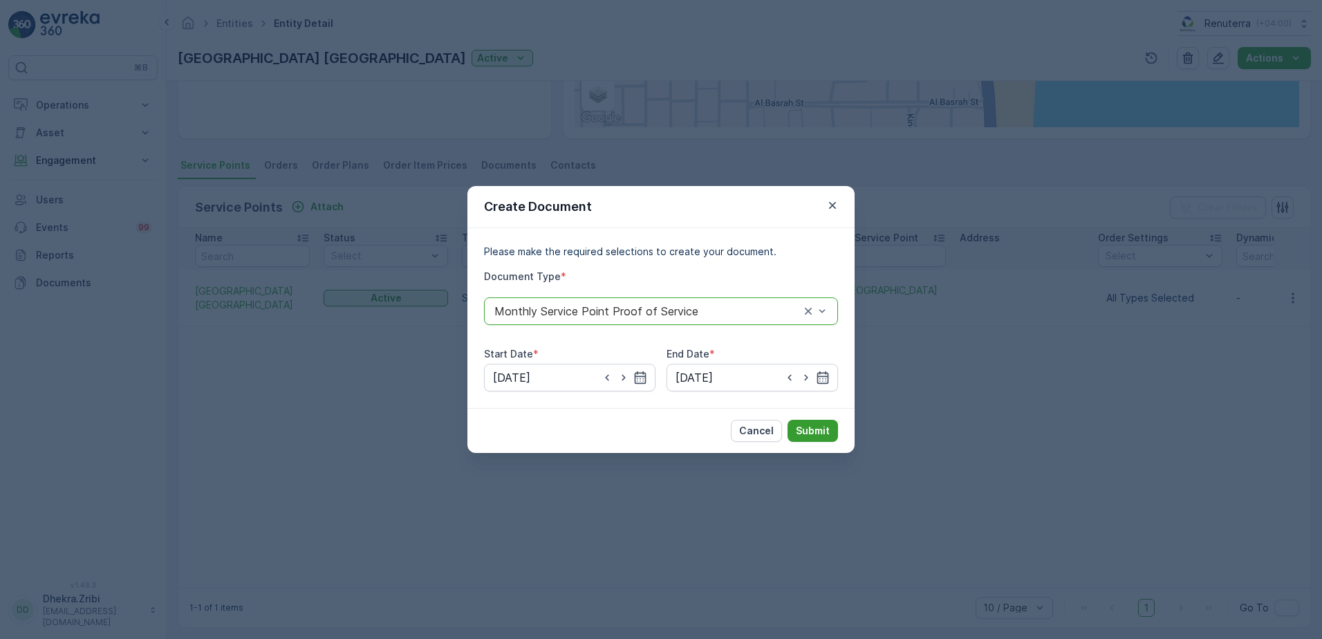
click at [805, 436] on p "Submit" at bounding box center [813, 431] width 34 height 14
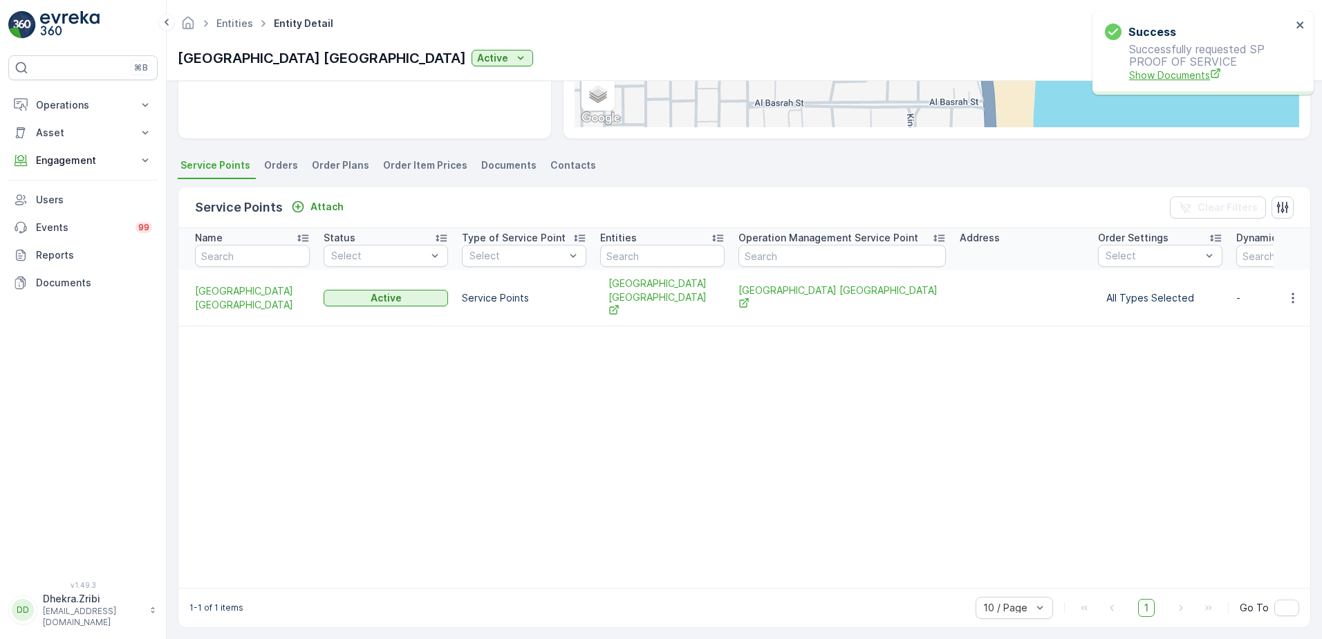
click at [1168, 71] on span "Show Documents" at bounding box center [1210, 75] width 162 height 15
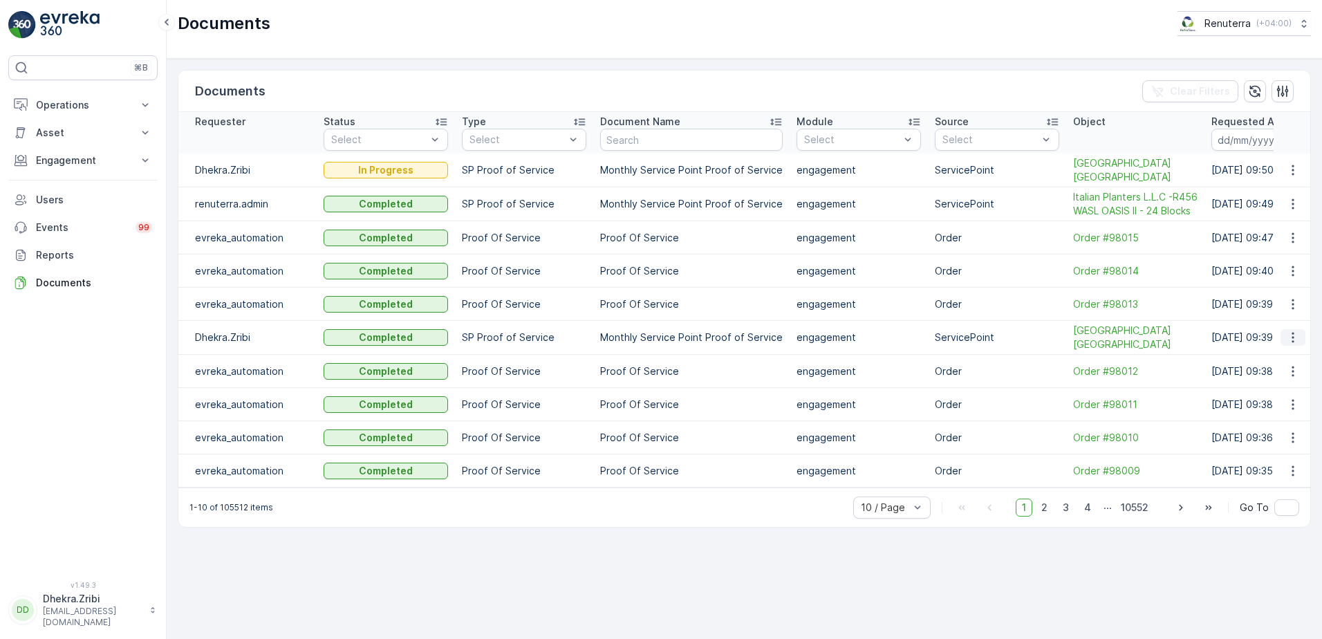
click at [1293, 344] on icon "button" at bounding box center [1293, 337] width 14 height 14
click at [1278, 371] on span "See Details" at bounding box center [1288, 372] width 53 height 14
